Goal: Task Accomplishment & Management: Use online tool/utility

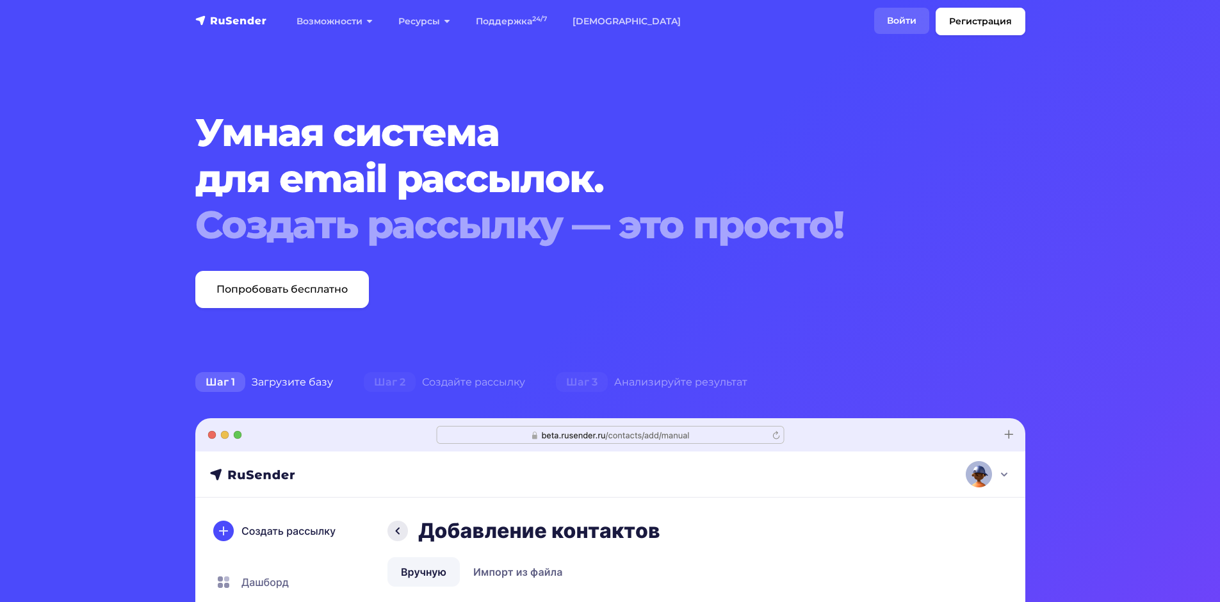
click at [890, 28] on link "Войти" at bounding box center [901, 21] width 55 height 26
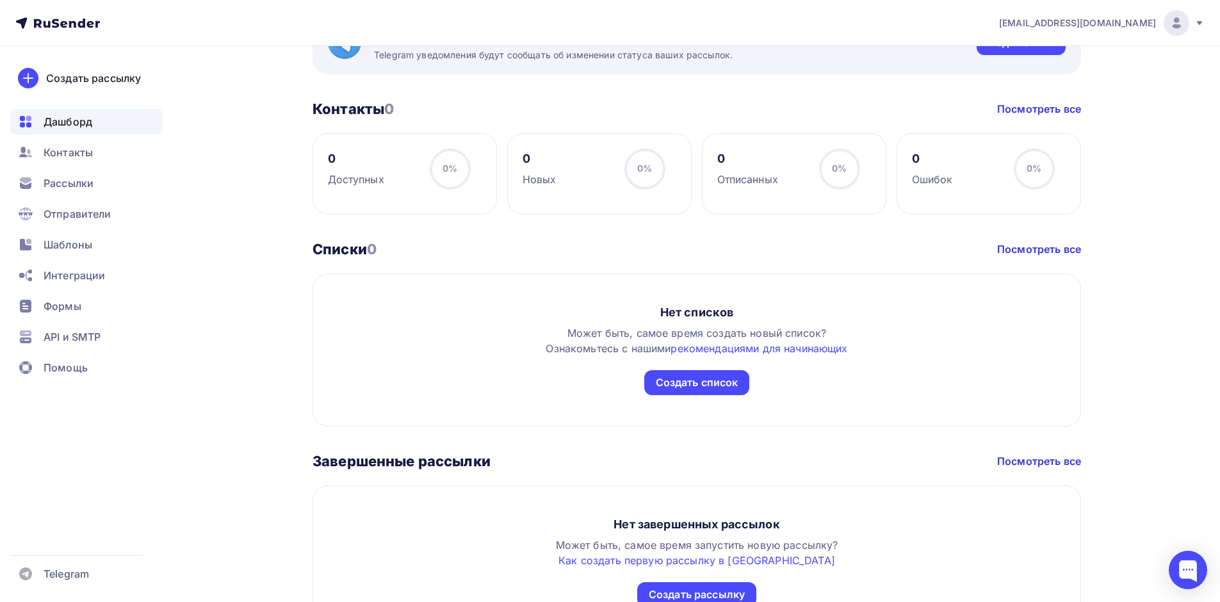
scroll to position [577, 0]
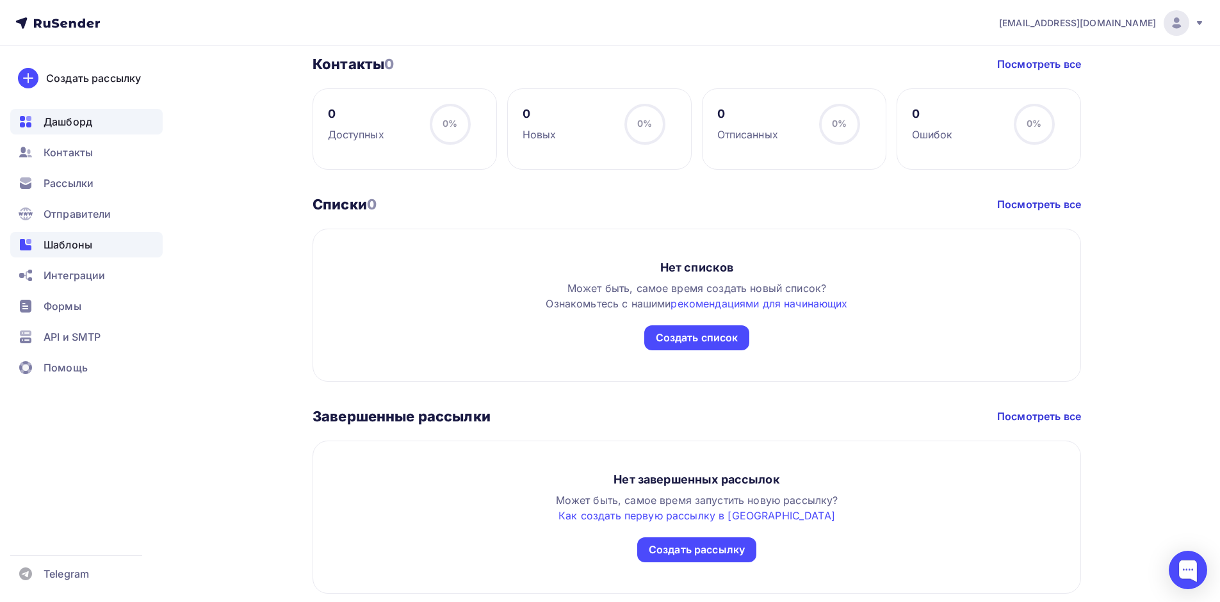
click at [79, 243] on span "Шаблоны" at bounding box center [68, 244] width 49 height 15
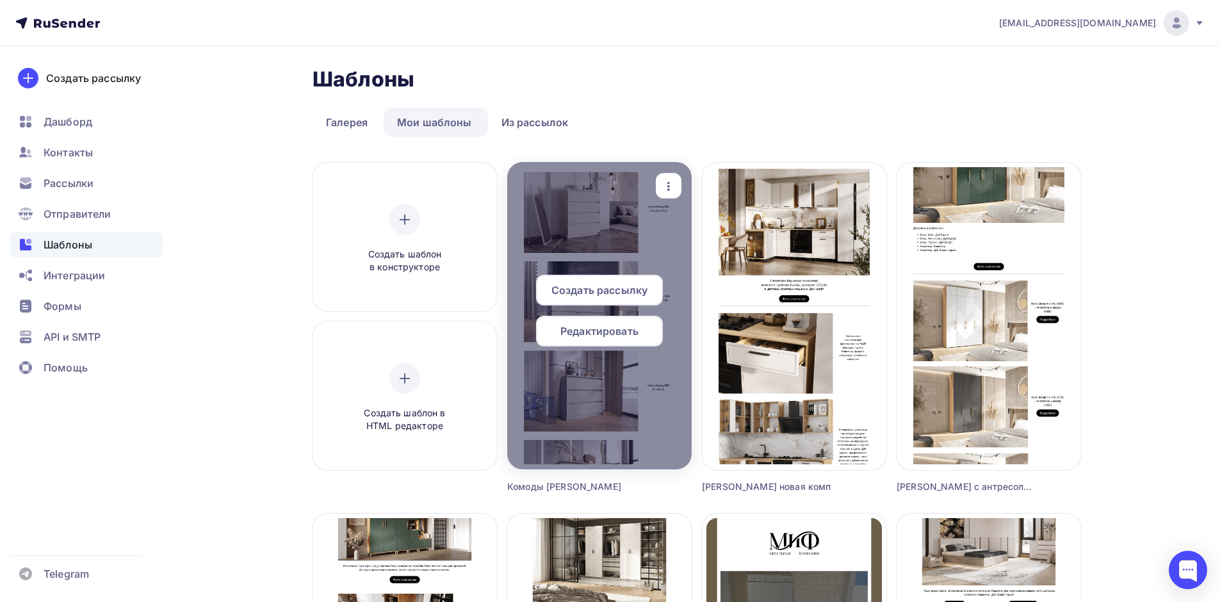
click at [669, 182] on icon "button" at bounding box center [668, 186] width 15 height 15
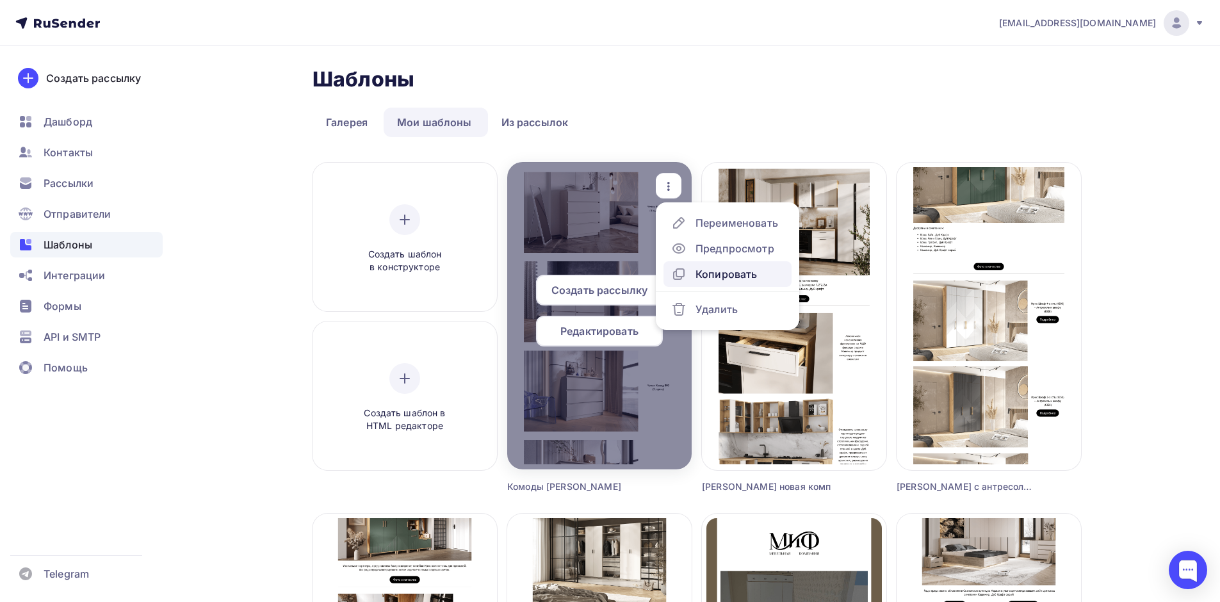
click at [690, 269] on div "Копировать" at bounding box center [714, 273] width 86 height 15
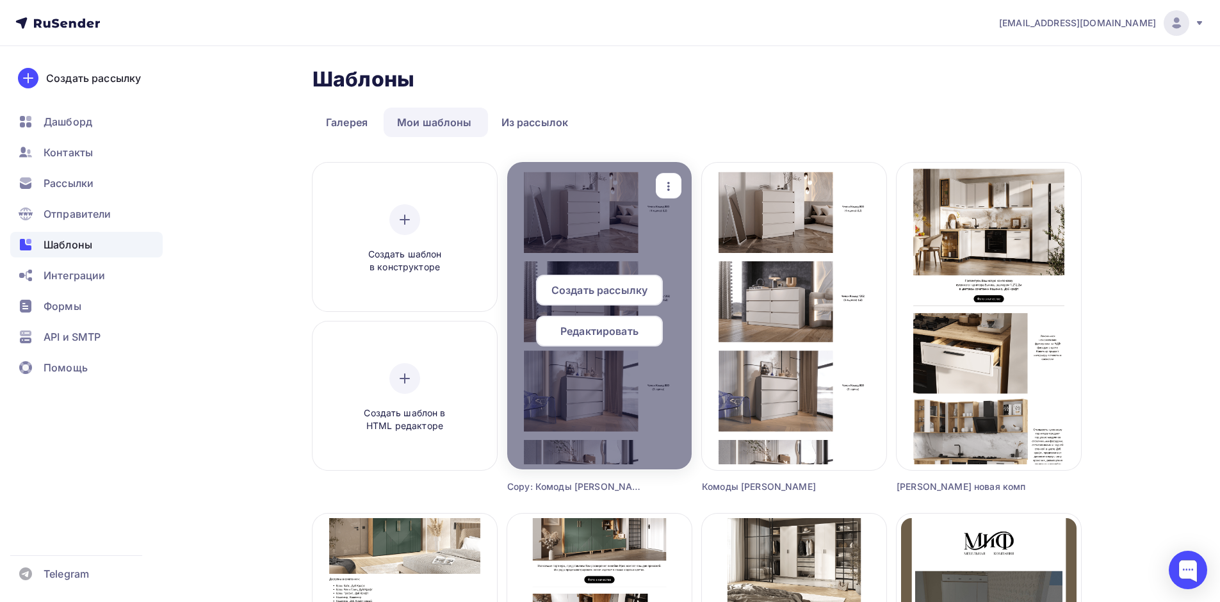
click at [671, 180] on icon "button" at bounding box center [668, 186] width 15 height 15
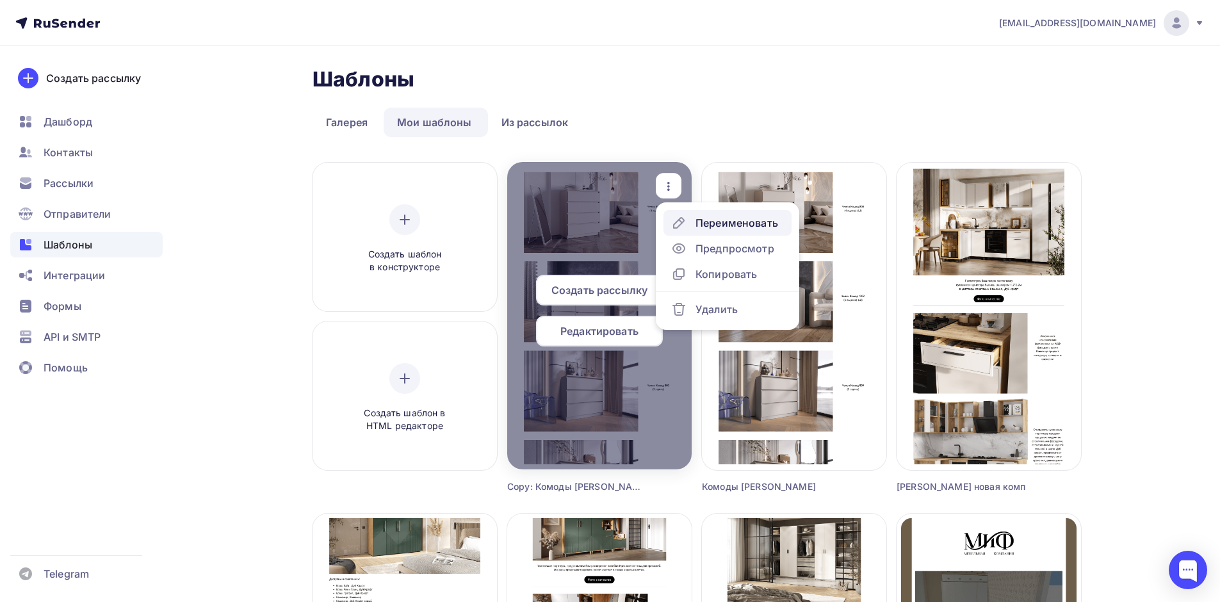
click at [698, 233] on link "Переименовать" at bounding box center [728, 223] width 128 height 26
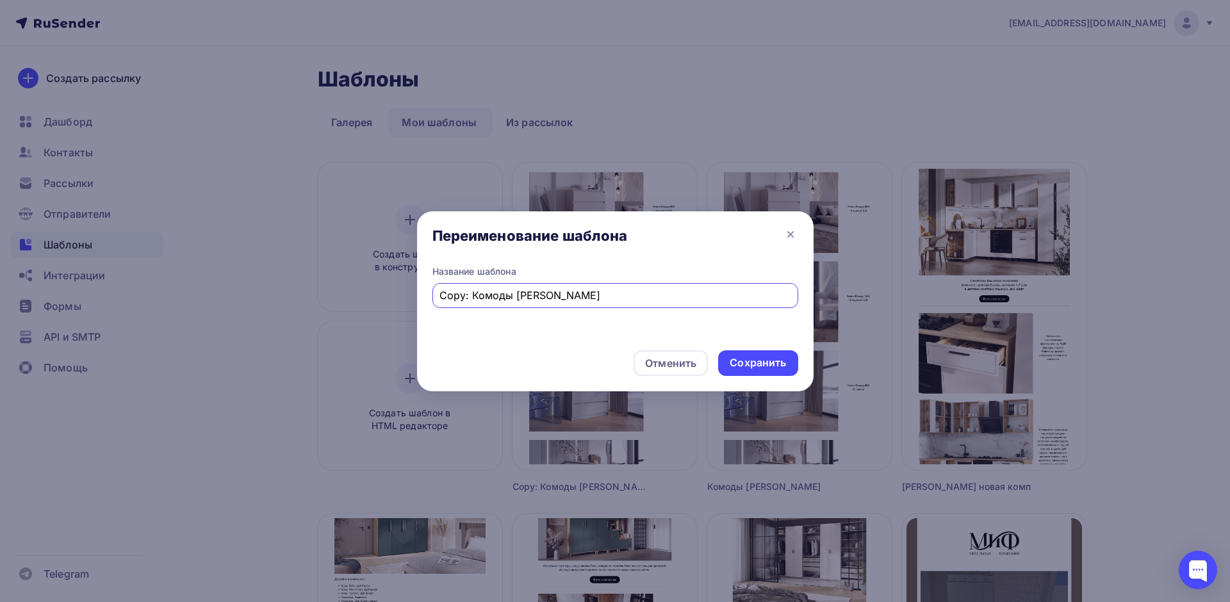
drag, startPoint x: 605, startPoint y: 296, endPoint x: 324, endPoint y: 236, distance: 288.1
click at [324, 236] on div "Переименование шаблона Название шаблона Copy: Комоды челси кашемир Отменить Сох…" at bounding box center [615, 301] width 1230 height 602
type input "Атлантида"
click at [762, 354] on div "Сохранить" at bounding box center [757, 363] width 79 height 26
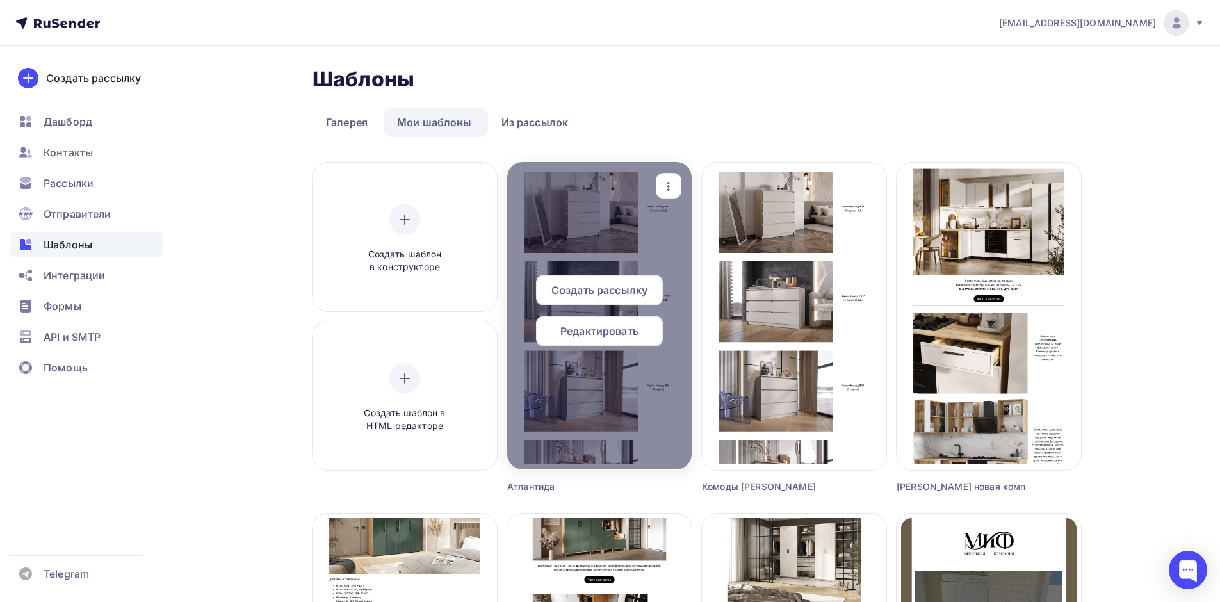
click at [642, 328] on div "Редактировать" at bounding box center [599, 331] width 127 height 31
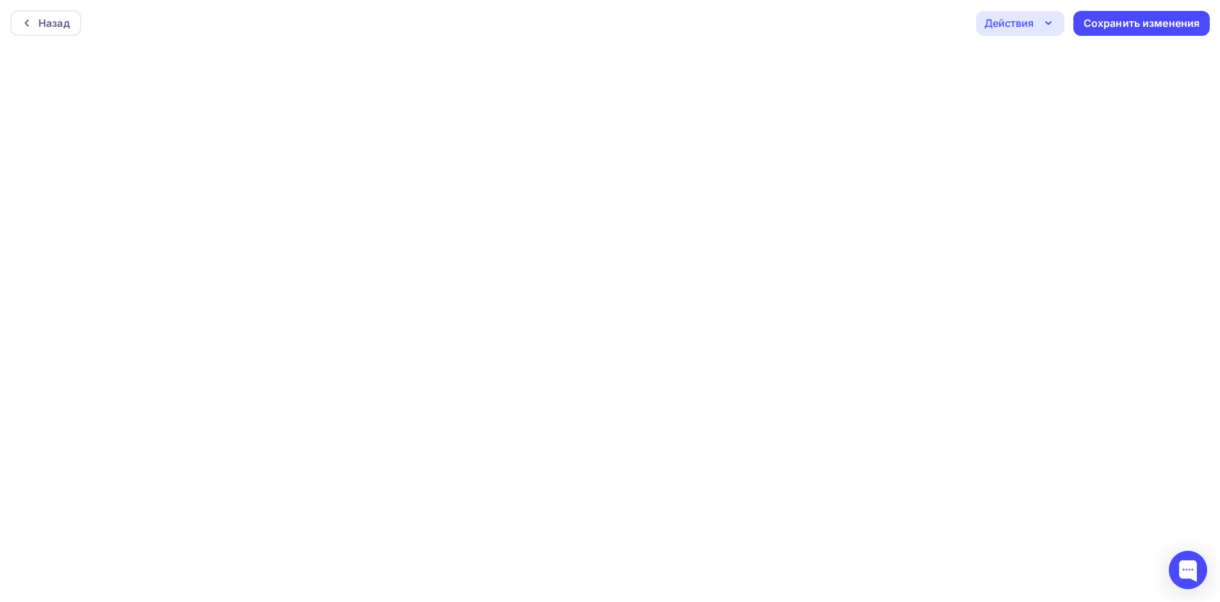
click at [1017, 28] on div "Действия" at bounding box center [1009, 22] width 49 height 15
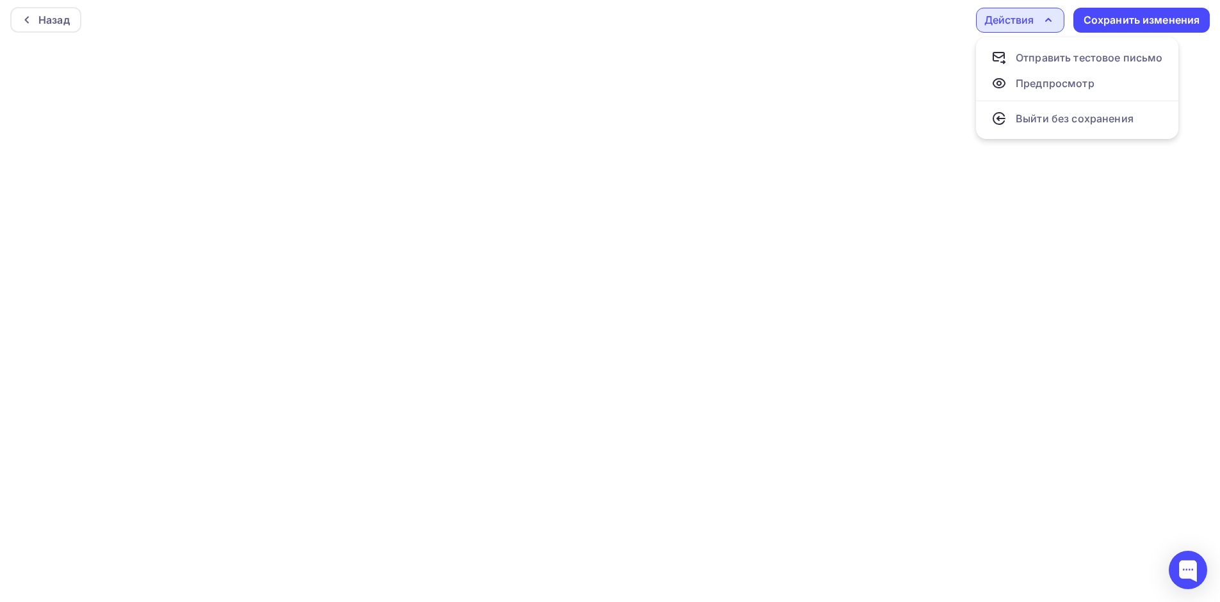
click at [1046, 19] on icon "button" at bounding box center [1048, 19] width 15 height 15
click at [1013, 18] on div "Действия" at bounding box center [1009, 19] width 49 height 15
click at [1004, 55] on icon at bounding box center [1004, 56] width 0 height 4
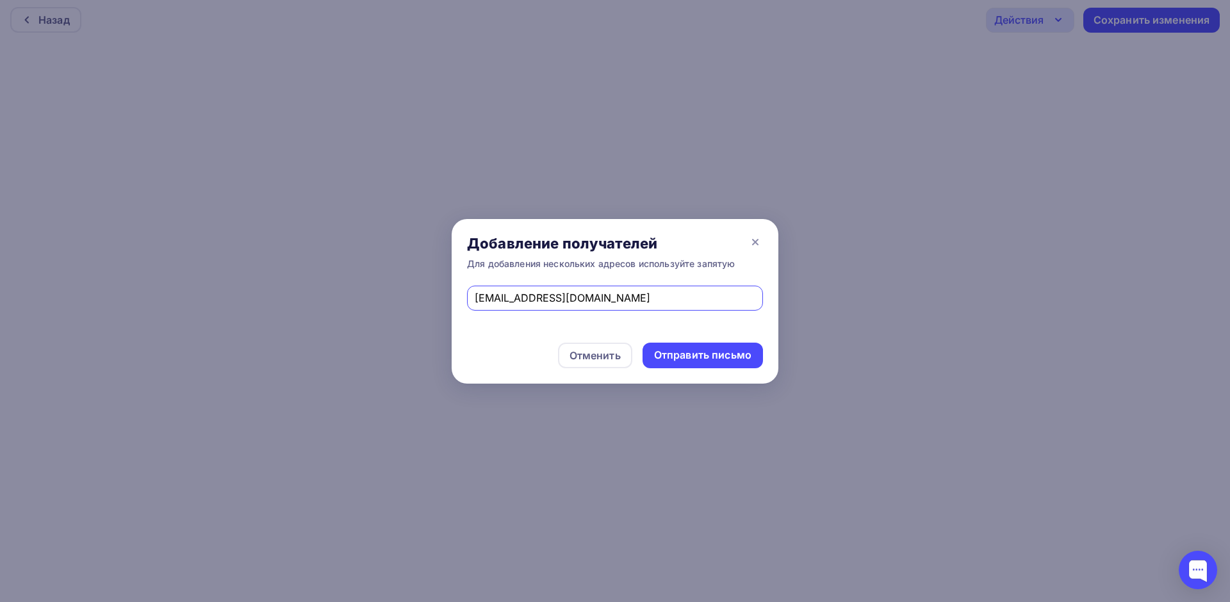
drag, startPoint x: 525, startPoint y: 298, endPoint x: 533, endPoint y: 299, distance: 8.4
click at [525, 298] on input "mifpenza16@gmail.com" at bounding box center [615, 297] width 281 height 15
type input "mifpenza4@gmail.com"
click at [737, 353] on div "Отправить письмо" at bounding box center [702, 355] width 97 height 15
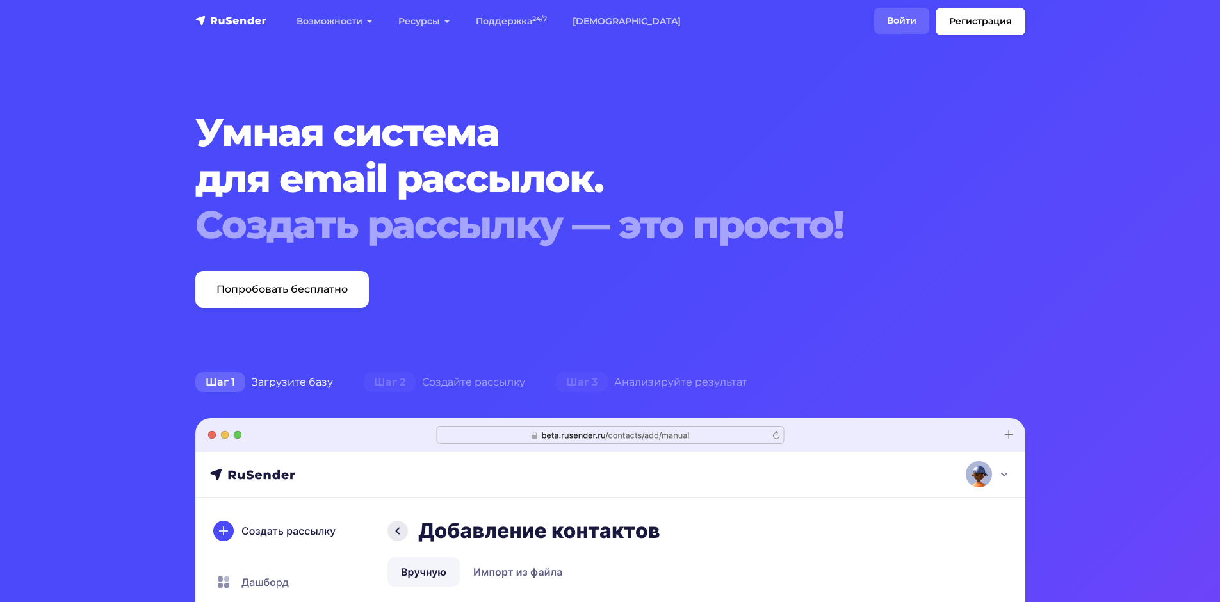
click at [905, 16] on link "Войти" at bounding box center [901, 21] width 55 height 26
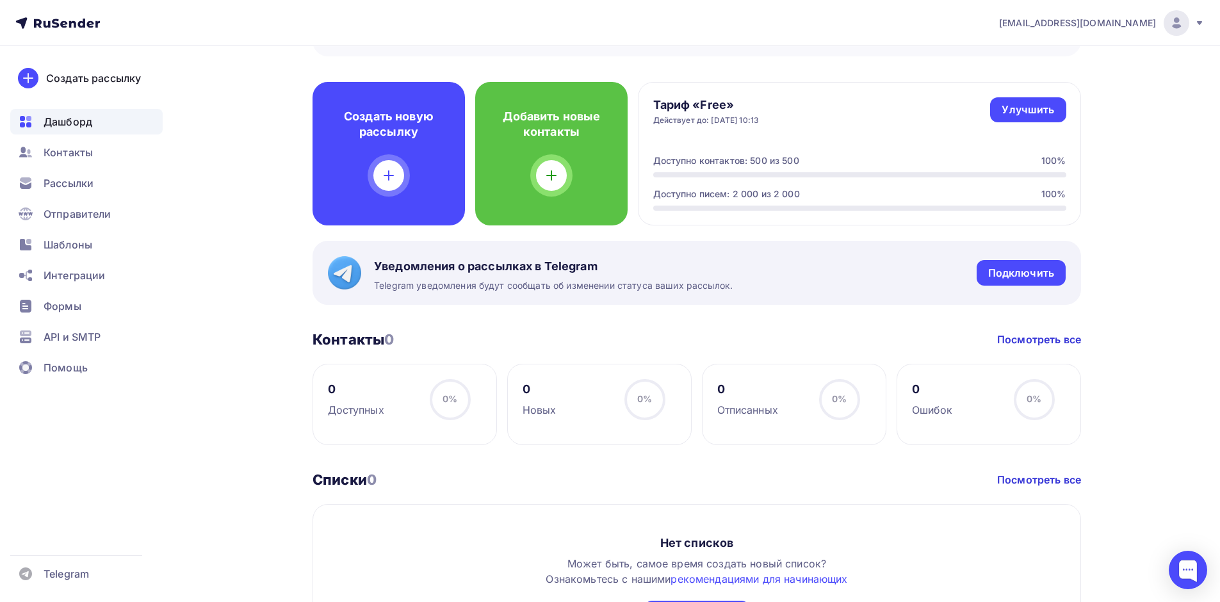
scroll to position [195, 0]
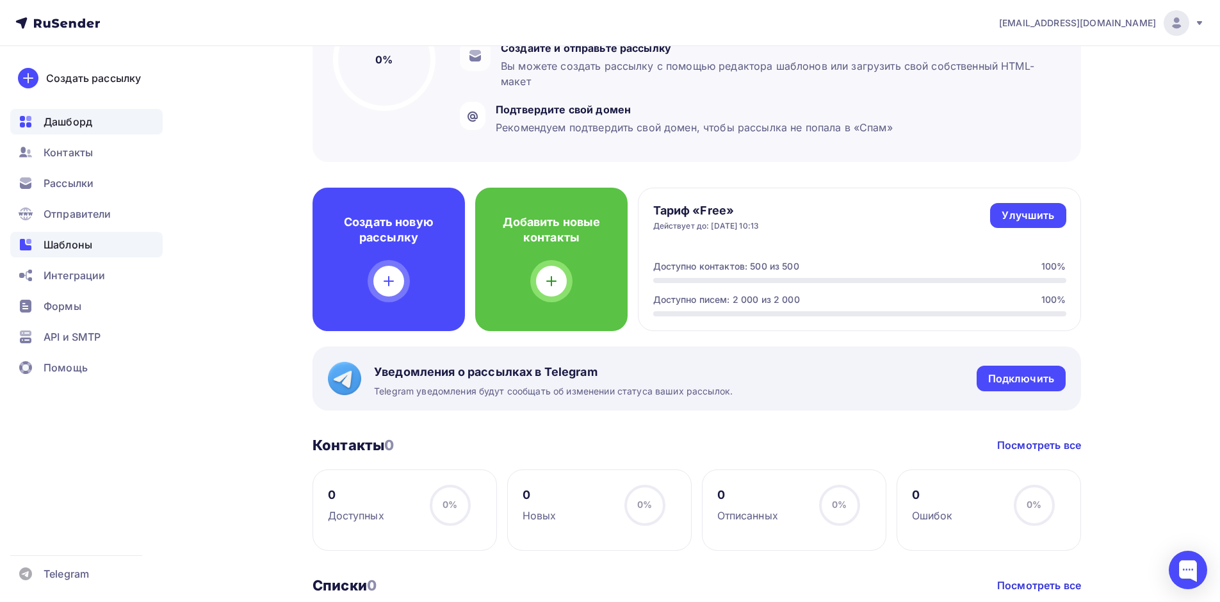
click at [88, 244] on span "Шаблоны" at bounding box center [68, 244] width 49 height 15
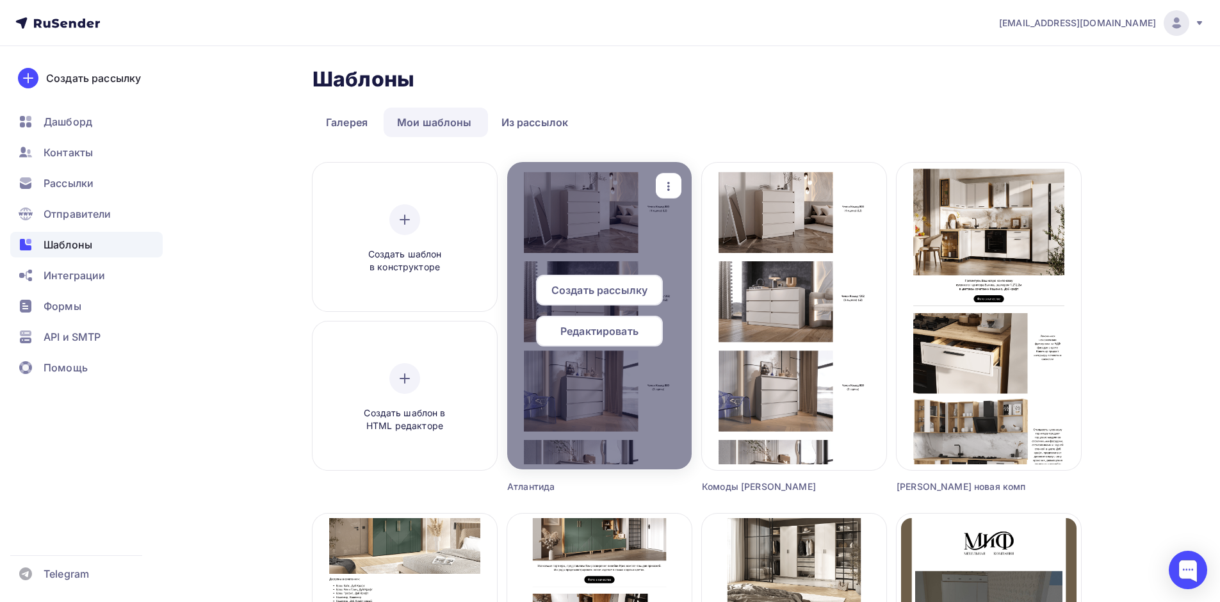
click at [587, 238] on div at bounding box center [599, 315] width 184 height 307
